Goal: Information Seeking & Learning: Learn about a topic

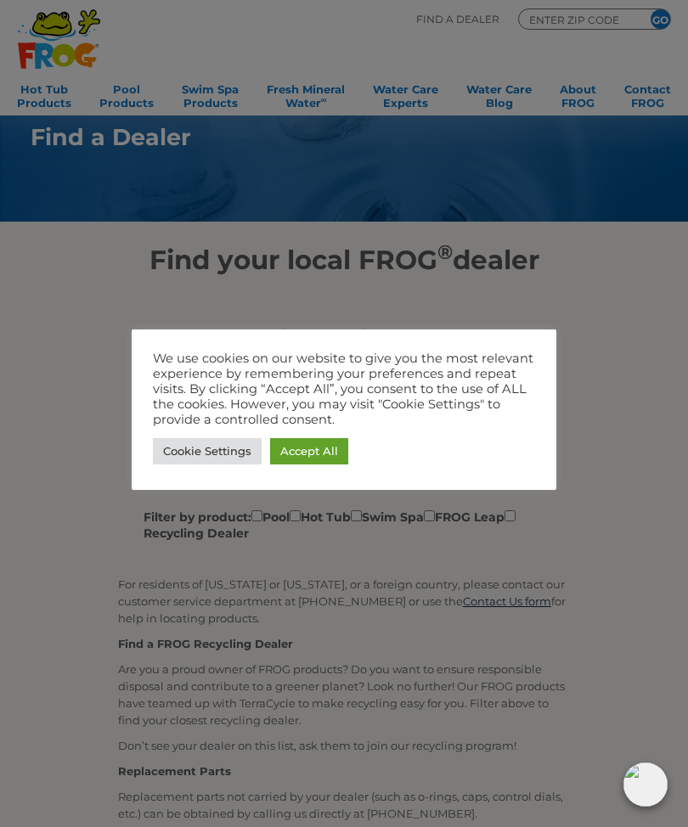
click at [209, 448] on link "Cookie Settings" at bounding box center [207, 451] width 109 height 26
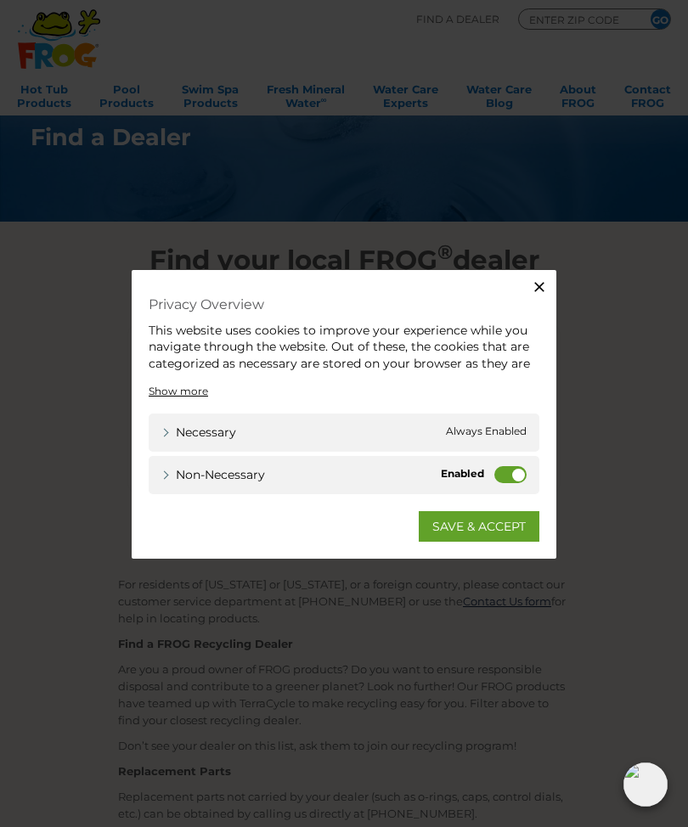
click at [521, 482] on label "Non-necessary" at bounding box center [510, 473] width 32 height 17
click at [0, 0] on input "Non-necessary" at bounding box center [0, 0] width 0 height 0
click at [497, 537] on link "SAVE & ACCEPT" at bounding box center [479, 525] width 121 height 31
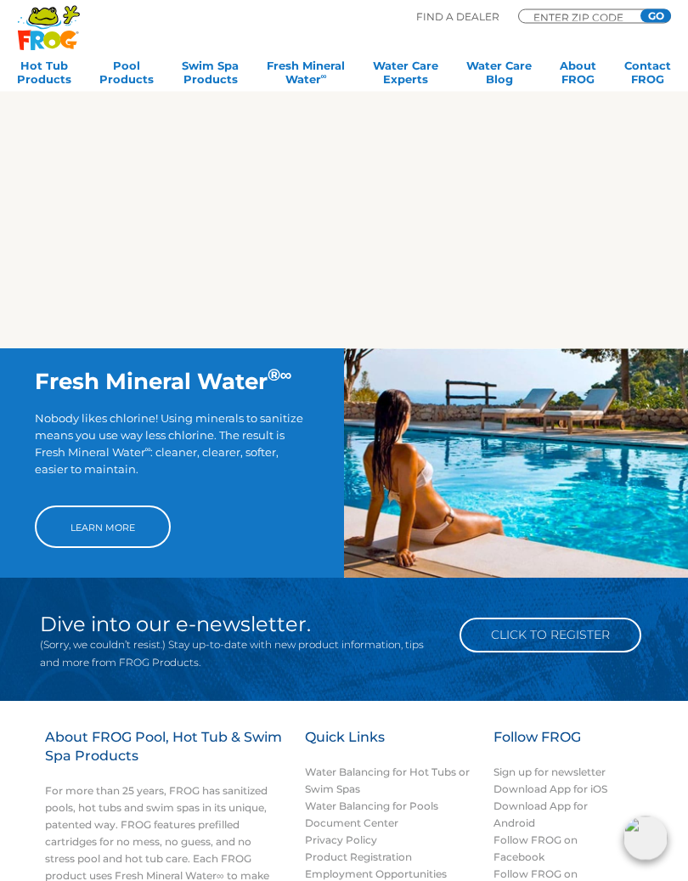
scroll to position [846, 0]
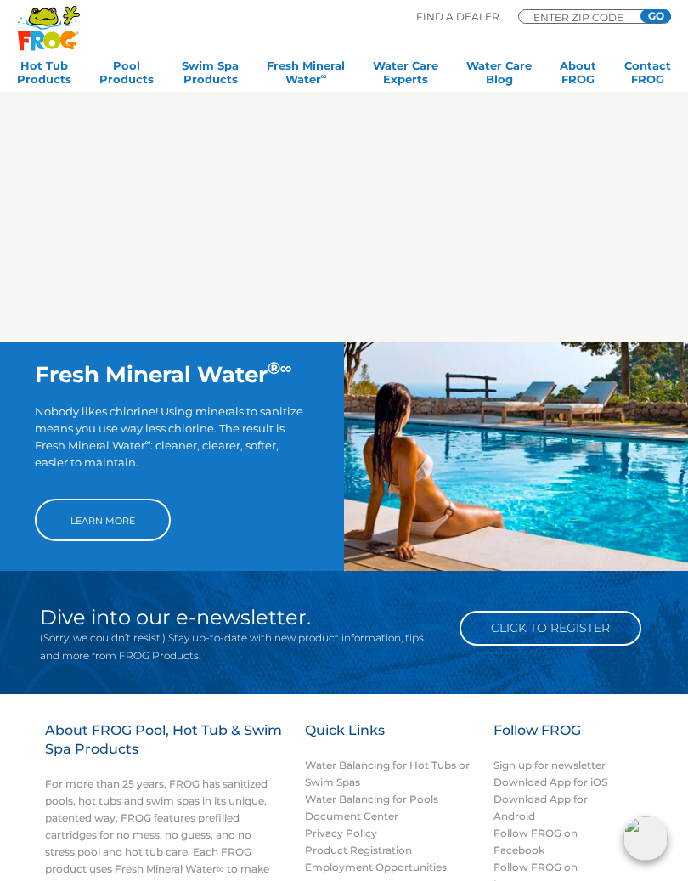
click at [118, 520] on link "Learn More" at bounding box center [103, 520] width 136 height 42
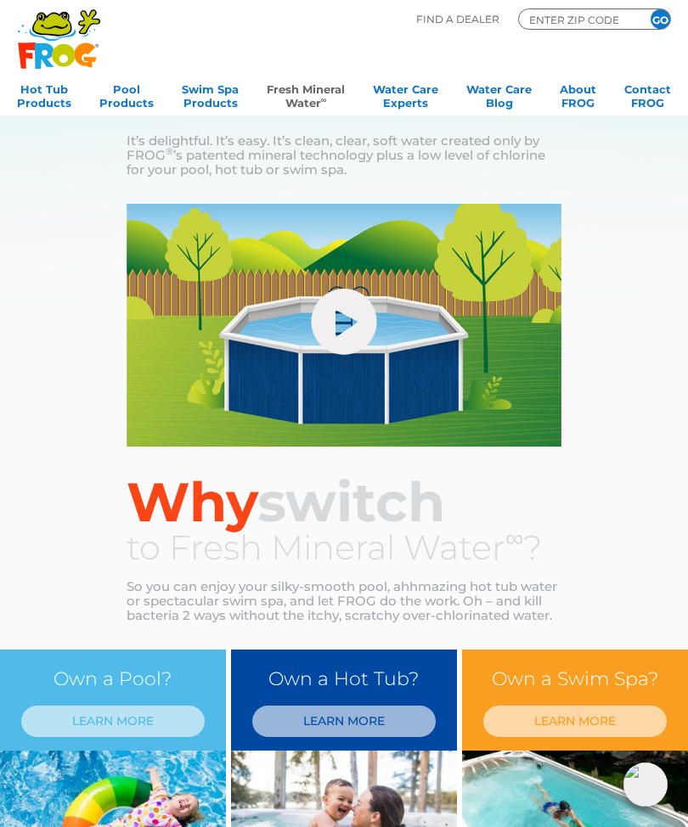
click at [120, 722] on link "LEARN MORE" at bounding box center [112, 721] width 183 height 31
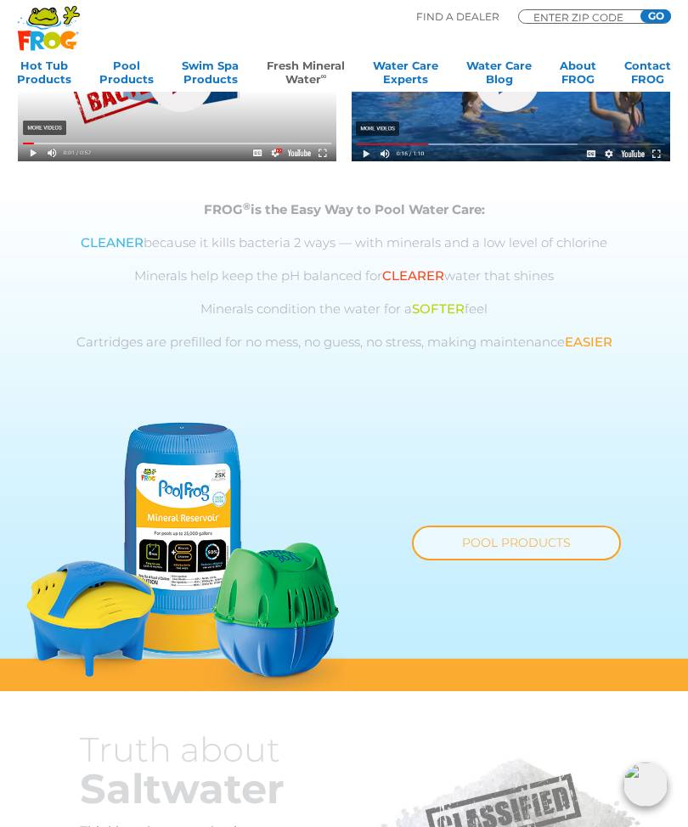
scroll to position [566, 0]
